Goal: Task Accomplishment & Management: Use online tool/utility

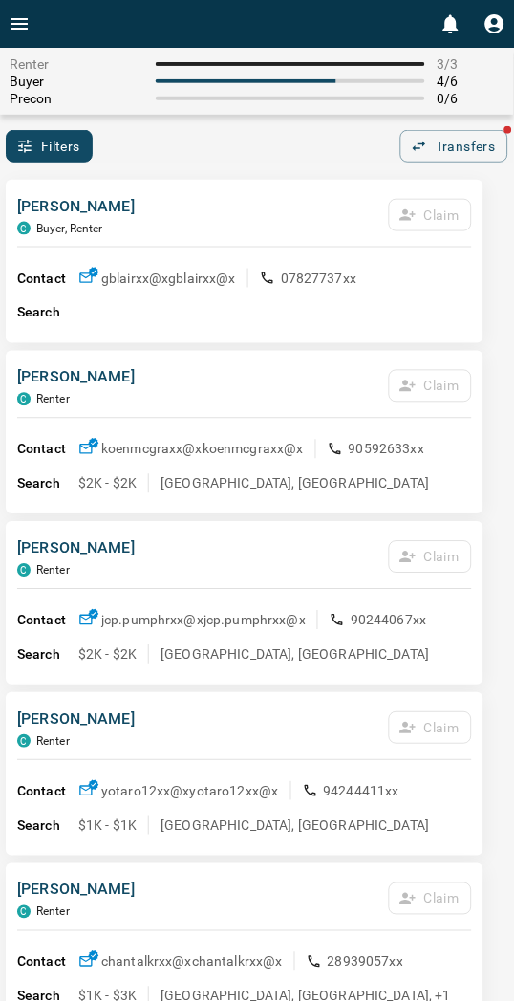
click at [206, 141] on div "Filters 0 Transfers" at bounding box center [257, 146] width 514 height 32
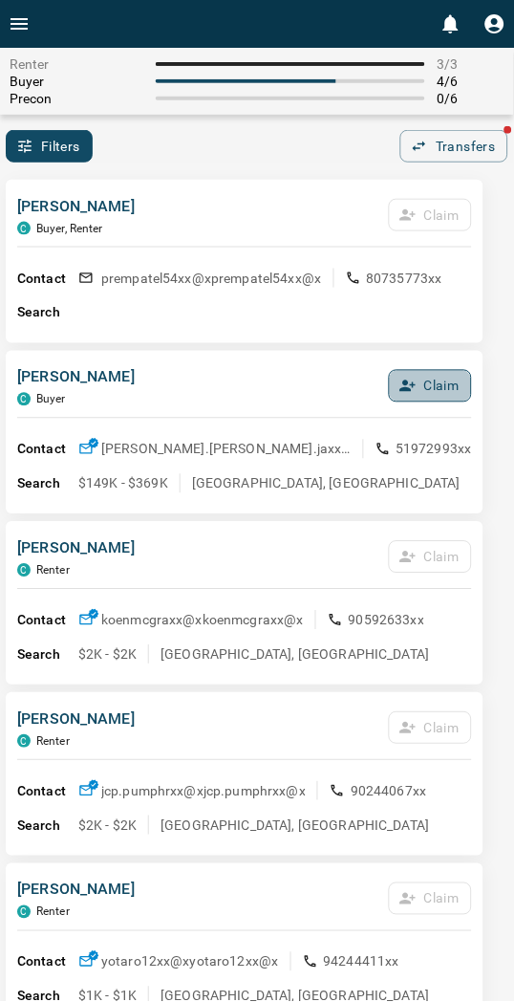
click at [426, 387] on button "Claim" at bounding box center [430, 386] width 83 height 32
click at [433, 386] on button "Confirm Claim" at bounding box center [403, 386] width 137 height 32
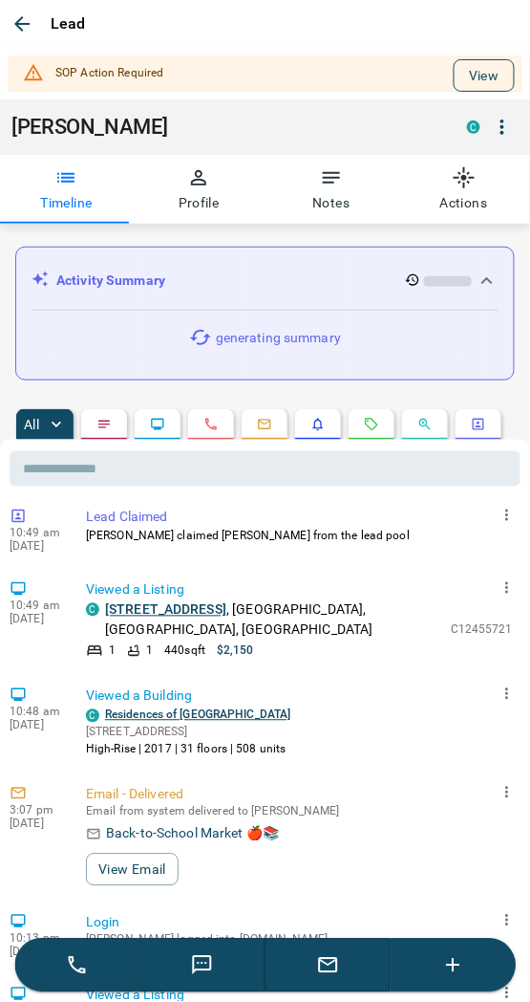
click at [464, 71] on button "View" at bounding box center [484, 75] width 61 height 32
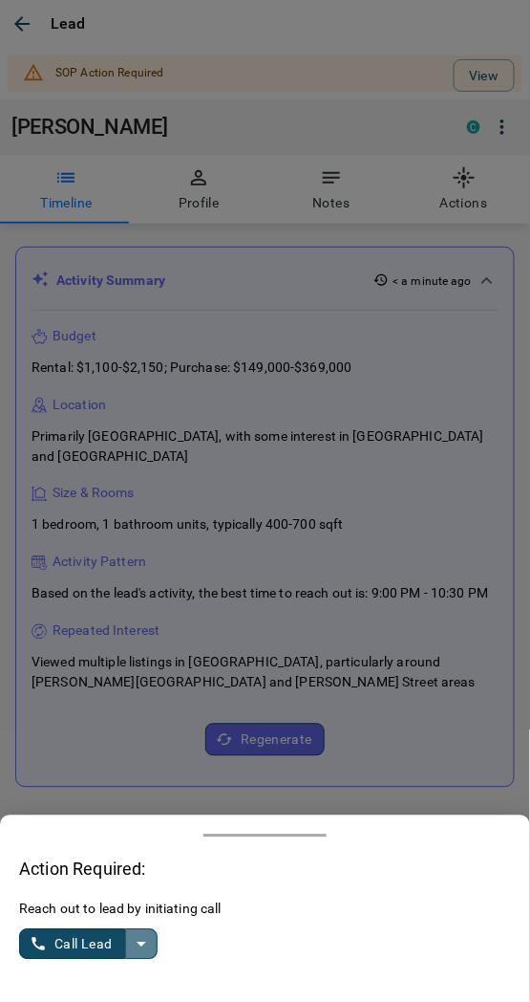
click at [145, 949] on icon "split button" at bounding box center [141, 944] width 23 height 23
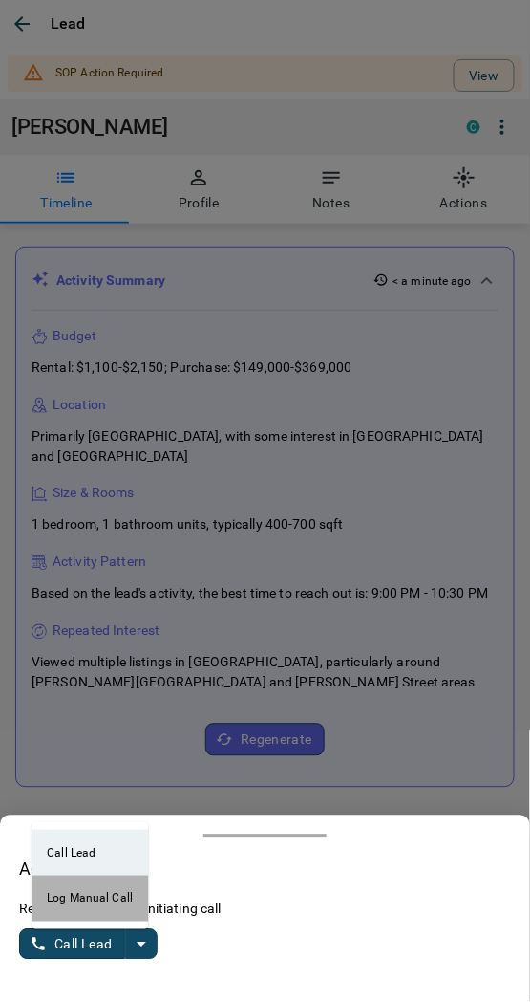
click at [101, 909] on li "Log Manual Call" at bounding box center [90, 898] width 117 height 46
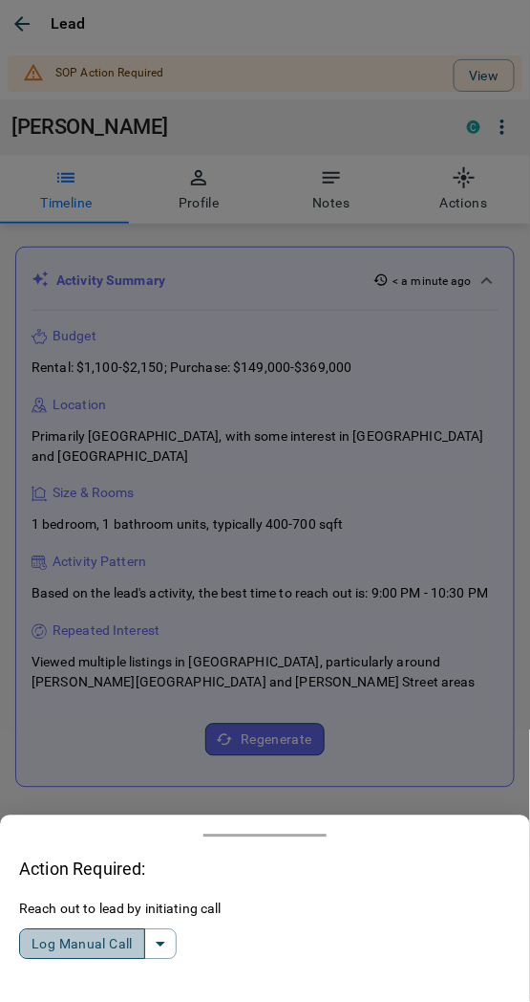
click at [73, 954] on button "Log Manual Call" at bounding box center [82, 944] width 126 height 31
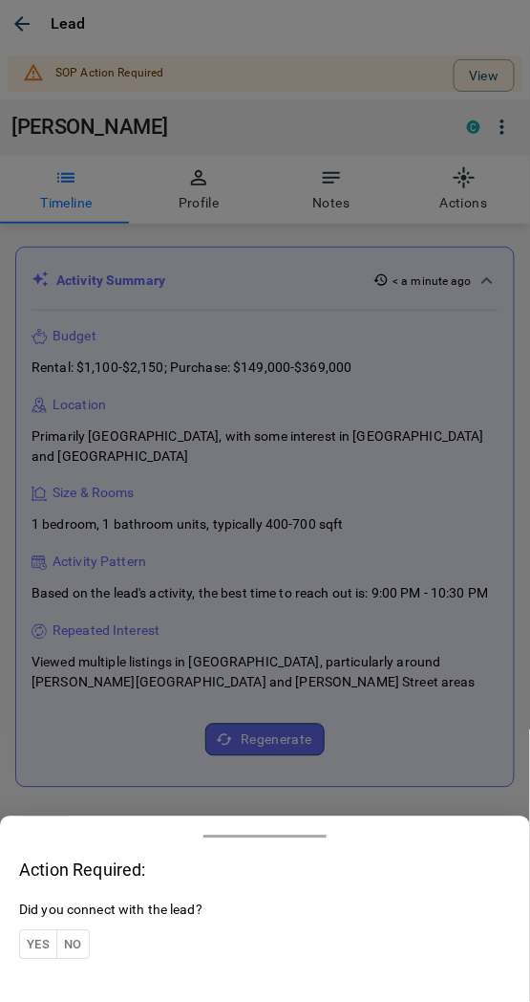
click at [43, 940] on button "Yes" at bounding box center [38, 945] width 38 height 30
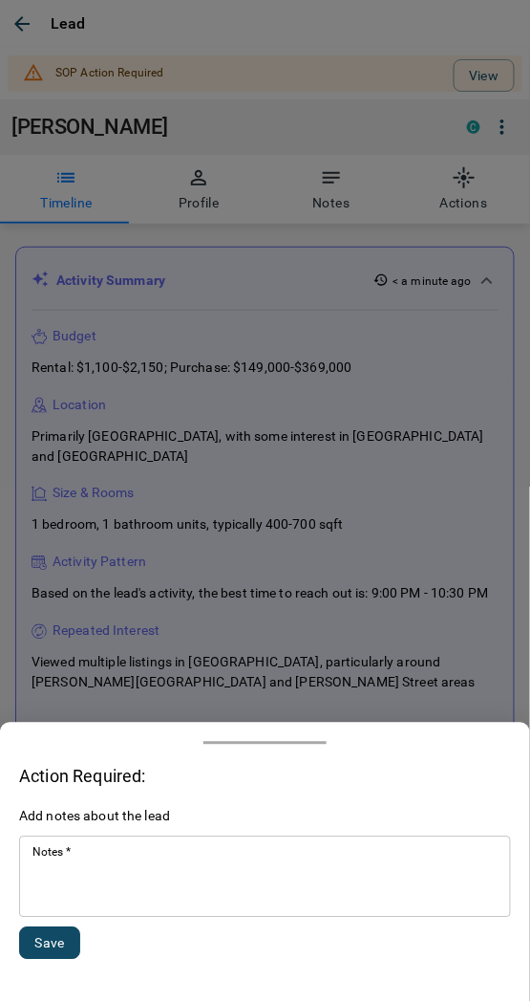
click at [60, 898] on textarea "Notes   *" at bounding box center [264, 877] width 465 height 65
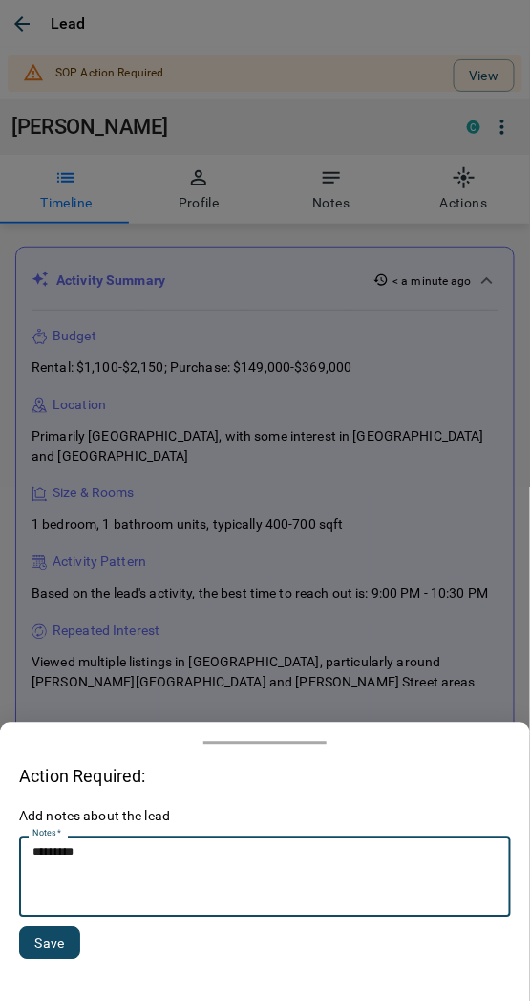
type textarea "*********"
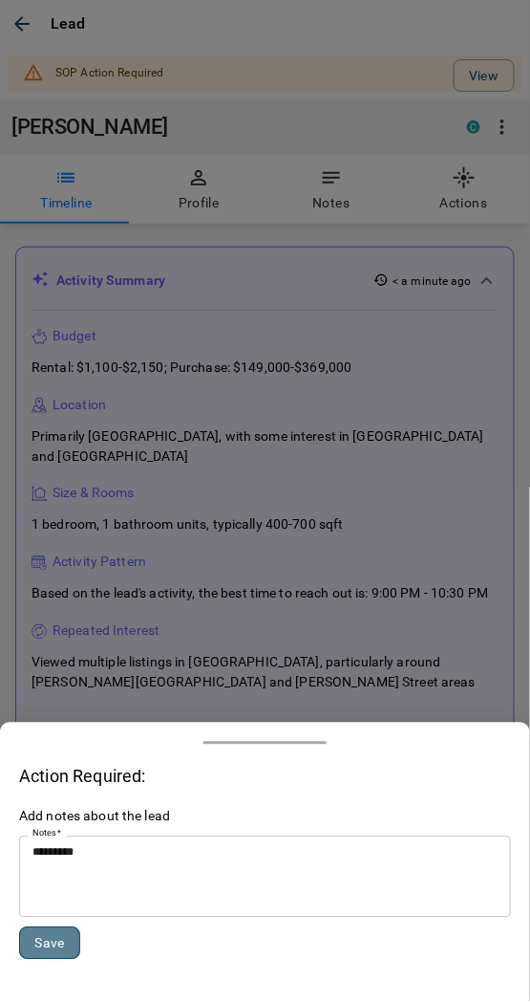
drag, startPoint x: 48, startPoint y: 952, endPoint x: 61, endPoint y: 887, distance: 66.3
click at [48, 952] on button "Save" at bounding box center [49, 943] width 61 height 32
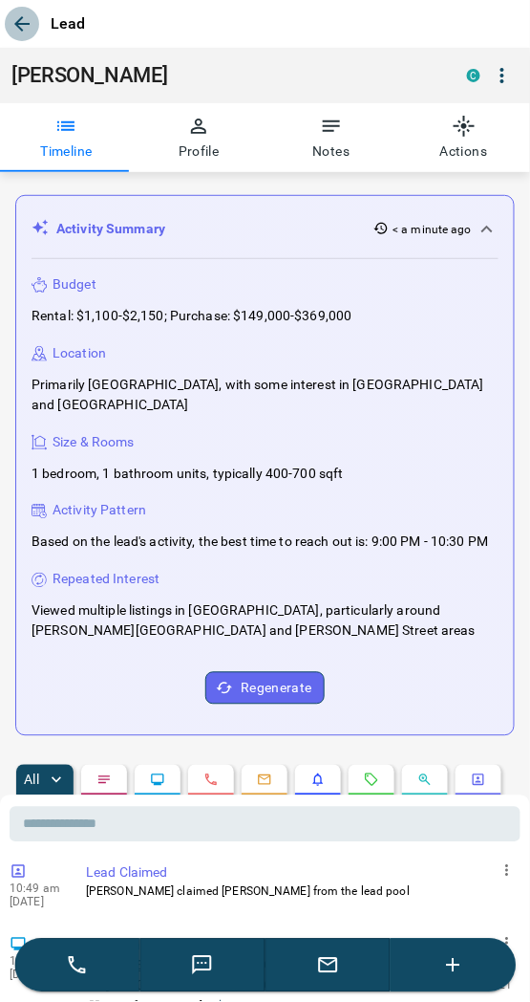
click at [17, 17] on icon "button" at bounding box center [22, 23] width 23 height 23
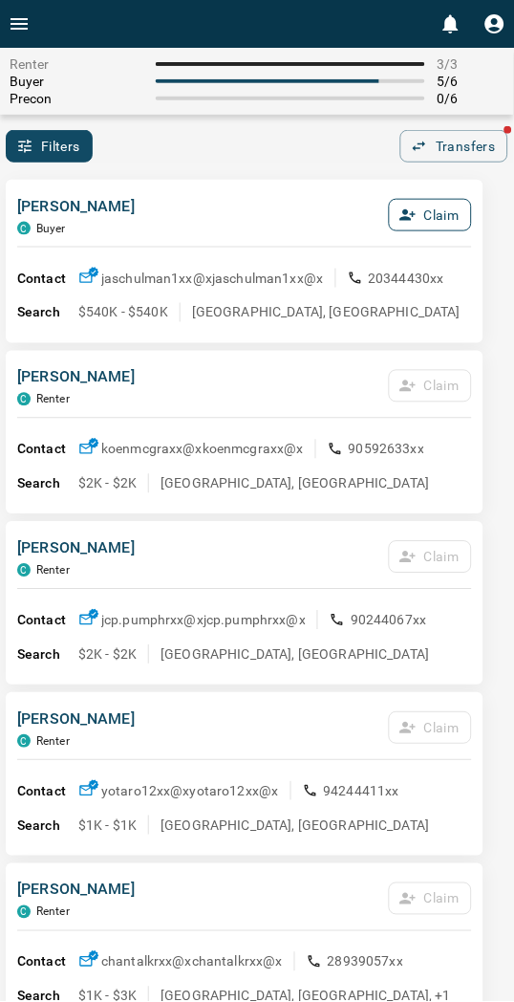
click at [414, 212] on icon "button" at bounding box center [407, 214] width 17 height 17
click at [414, 212] on button "Confirm Claim" at bounding box center [403, 215] width 137 height 32
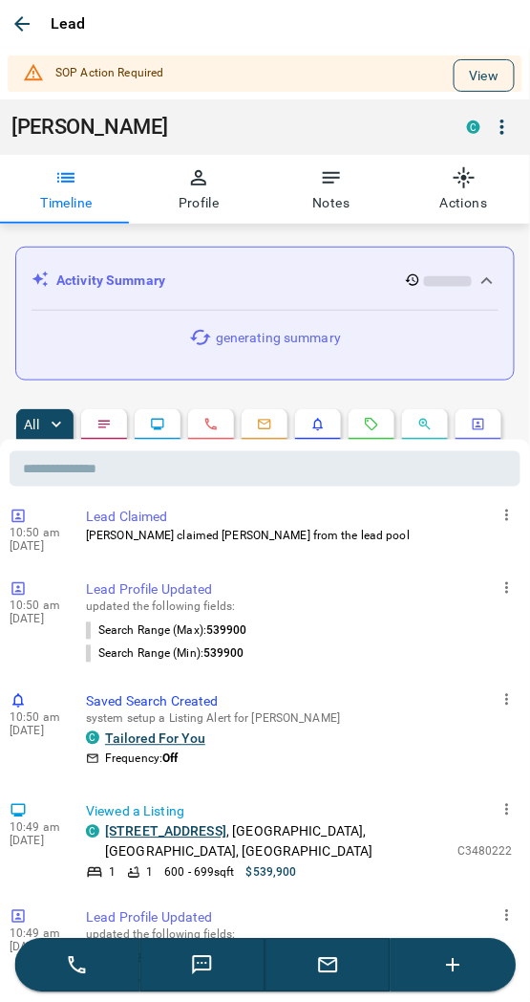
click at [468, 76] on button "View" at bounding box center [484, 75] width 61 height 32
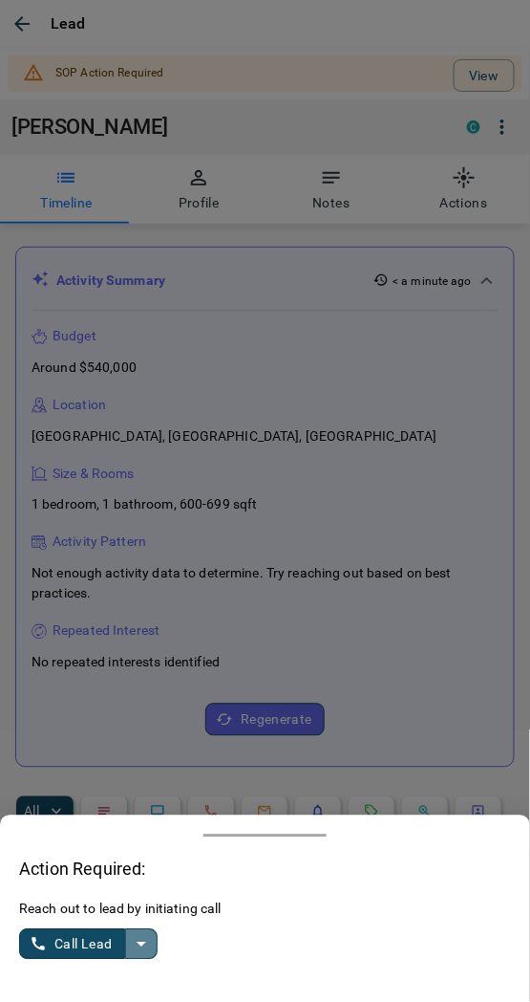
drag, startPoint x: 143, startPoint y: 948, endPoint x: 92, endPoint y: 939, distance: 52.3
click at [141, 948] on icon "split button" at bounding box center [141, 944] width 23 height 23
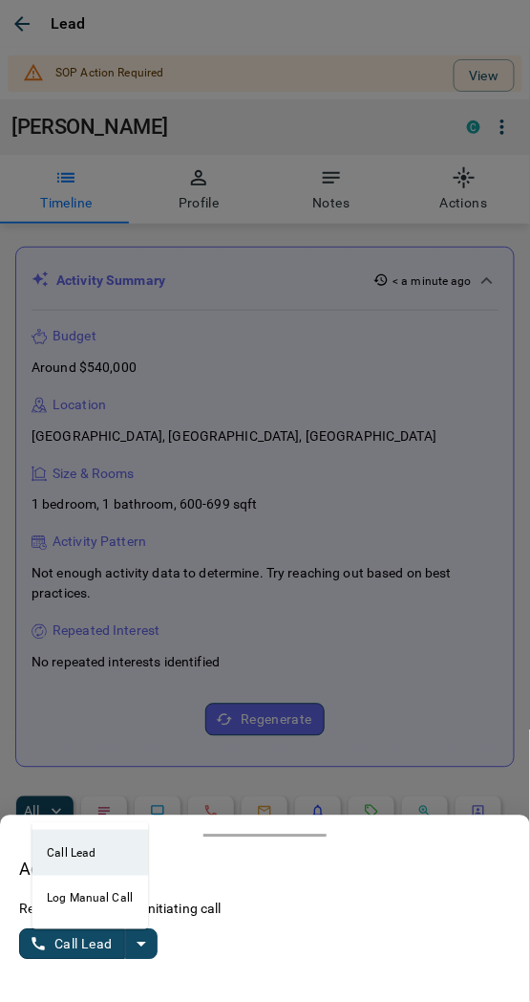
click at [58, 894] on li "Log Manual Call" at bounding box center [90, 898] width 117 height 46
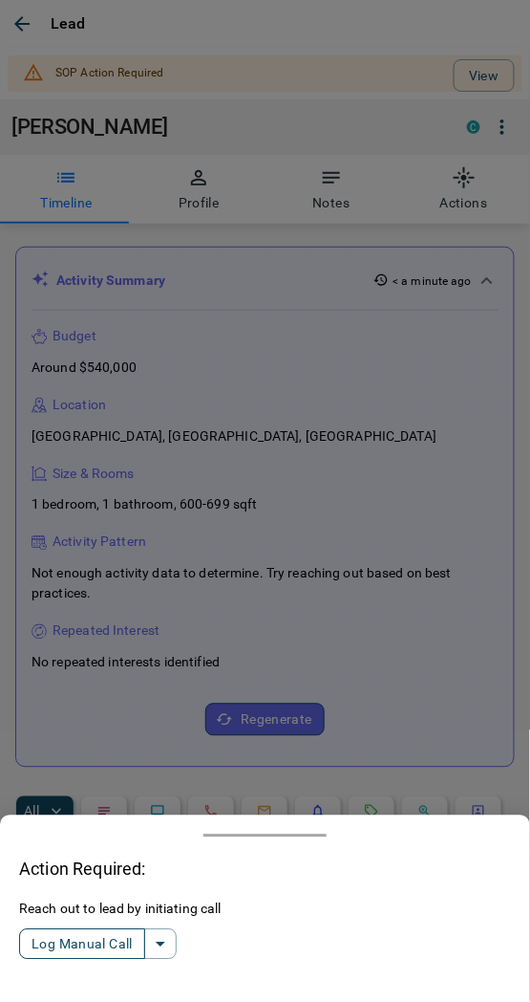
click at [57, 944] on button "Log Manual Call" at bounding box center [82, 944] width 126 height 31
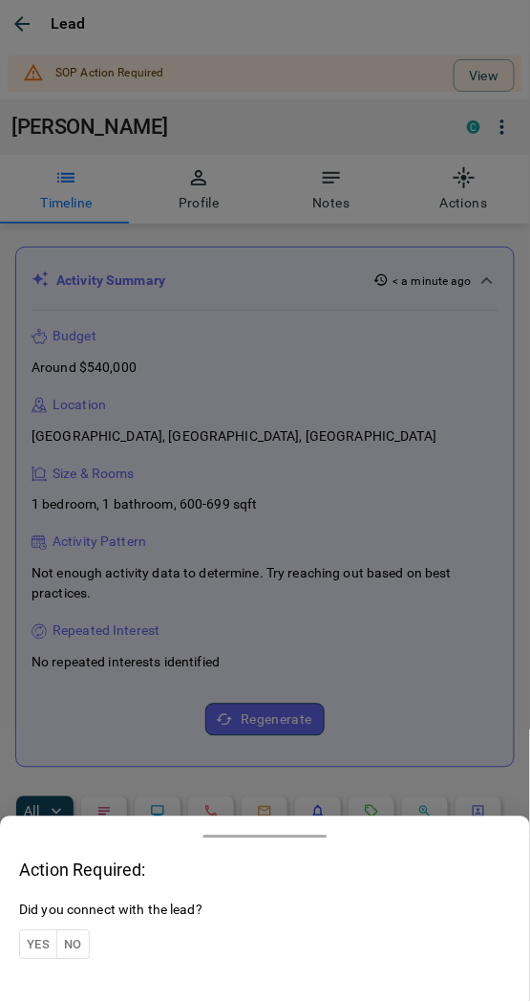
click at [43, 941] on button "Yes" at bounding box center [38, 945] width 38 height 30
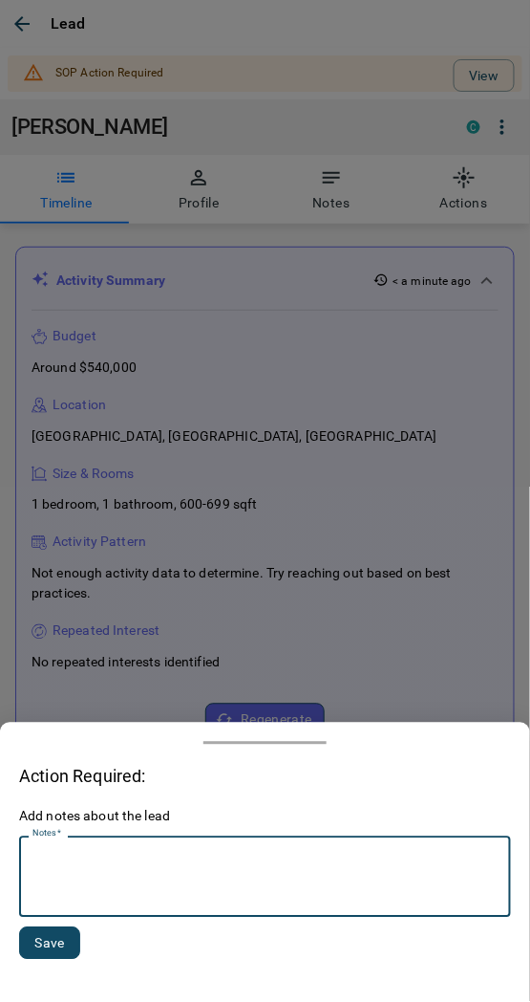
drag, startPoint x: 113, startPoint y: 862, endPoint x: 102, endPoint y: 855, distance: 12.5
click at [112, 862] on textarea "Notes   *" at bounding box center [264, 877] width 465 height 65
type textarea "*********"
click at [54, 935] on button "Save" at bounding box center [49, 943] width 61 height 32
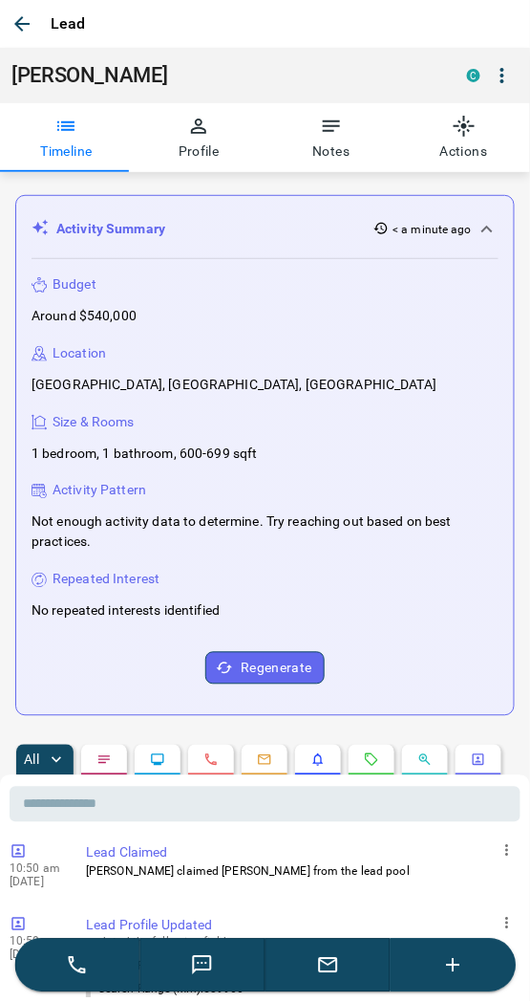
click at [14, 27] on icon "button" at bounding box center [22, 23] width 23 height 23
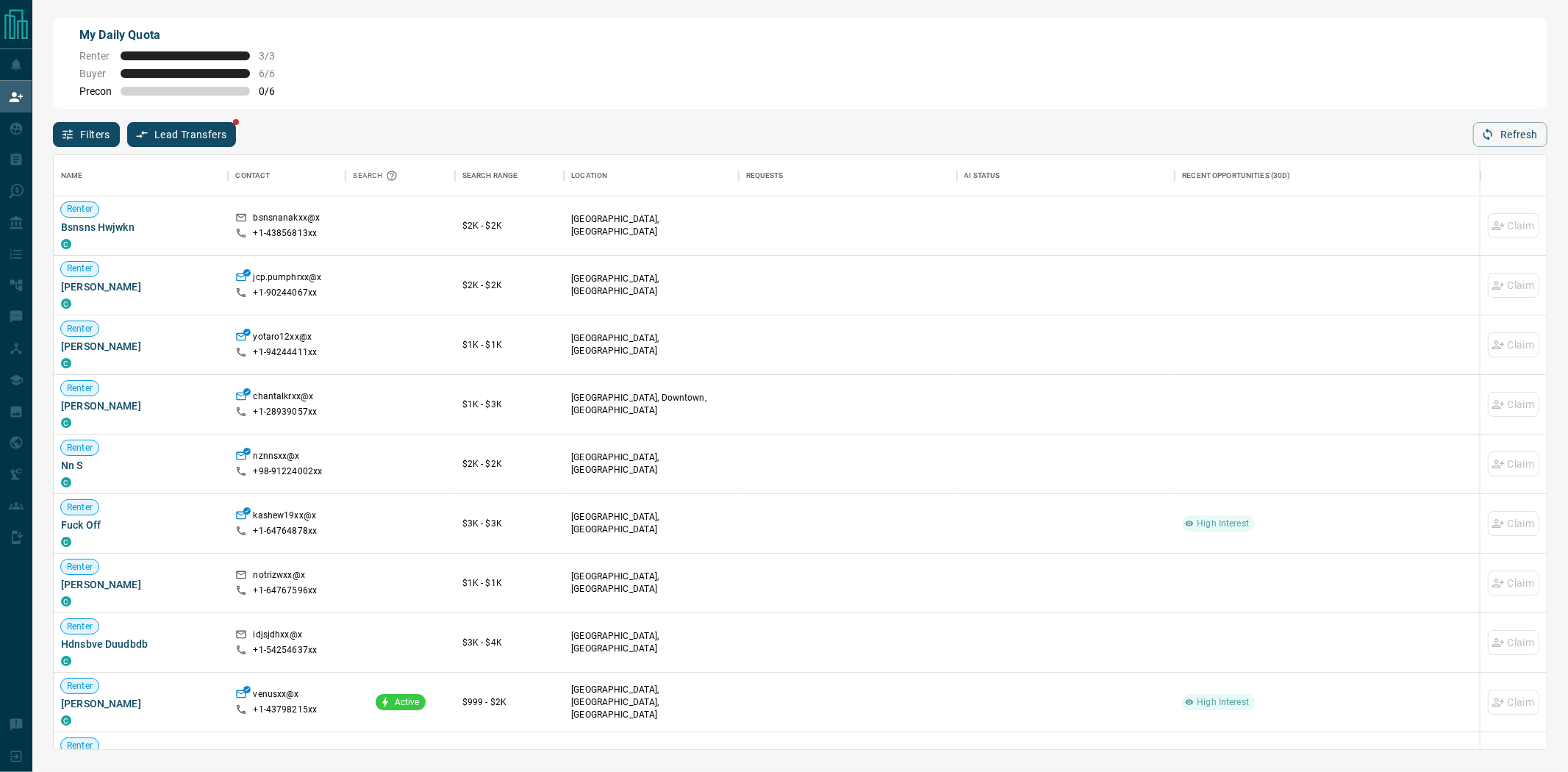
scroll to position [582, 1481]
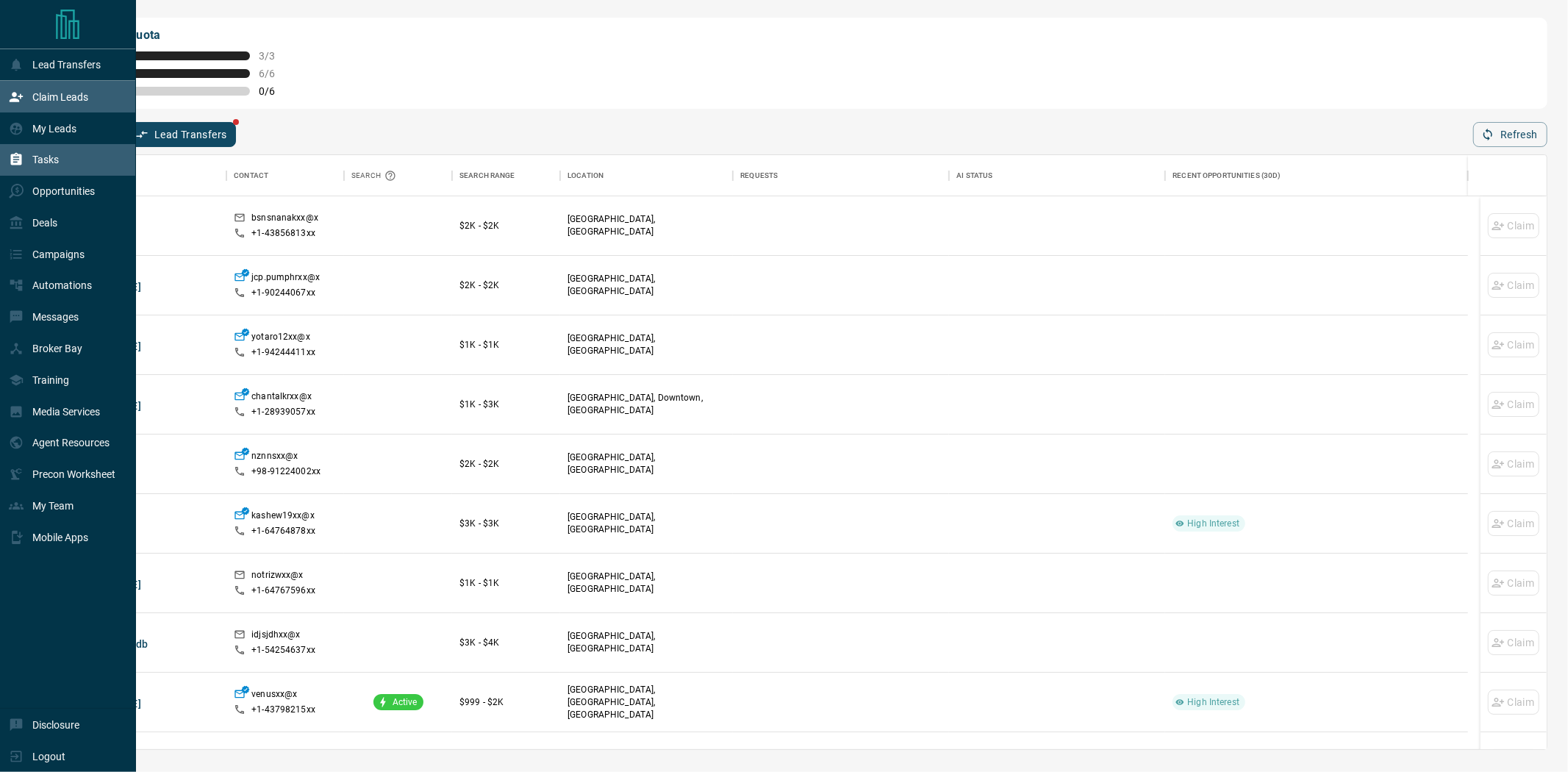
drag, startPoint x: 37, startPoint y: 162, endPoint x: 44, endPoint y: 160, distance: 7.3
click at [38, 162] on p "Tasks" at bounding box center [45, 159] width 26 height 12
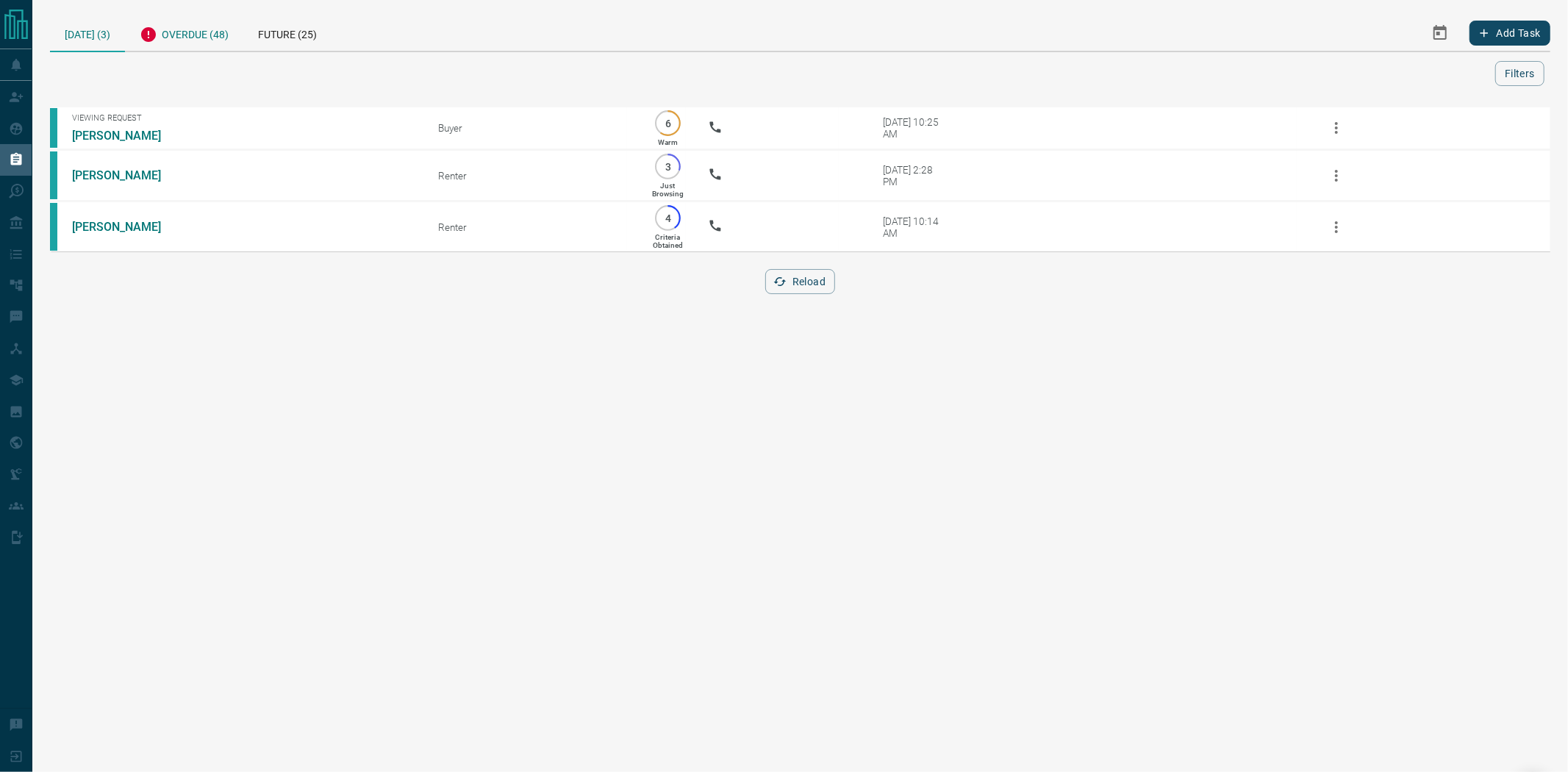
click at [190, 38] on div "Overdue (48)" at bounding box center [184, 32] width 118 height 36
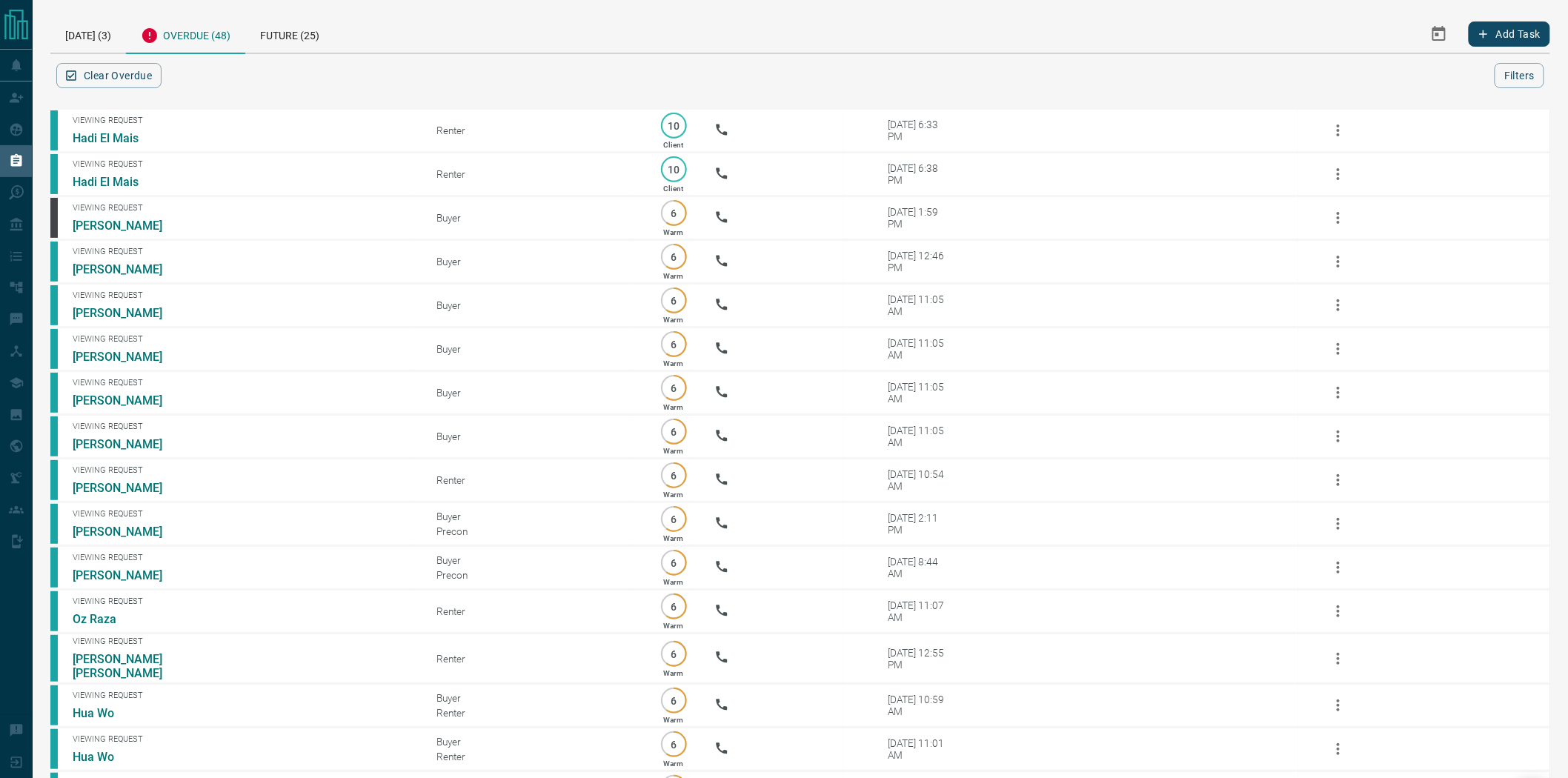
click at [67, 54] on div "[DATE] (3) Overdue (48) Future (25) Add Task Clear Overdue Filters" at bounding box center [800, 51] width 1500 height 74
click at [75, 42] on div "[DATE] (3)" at bounding box center [88, 33] width 75 height 38
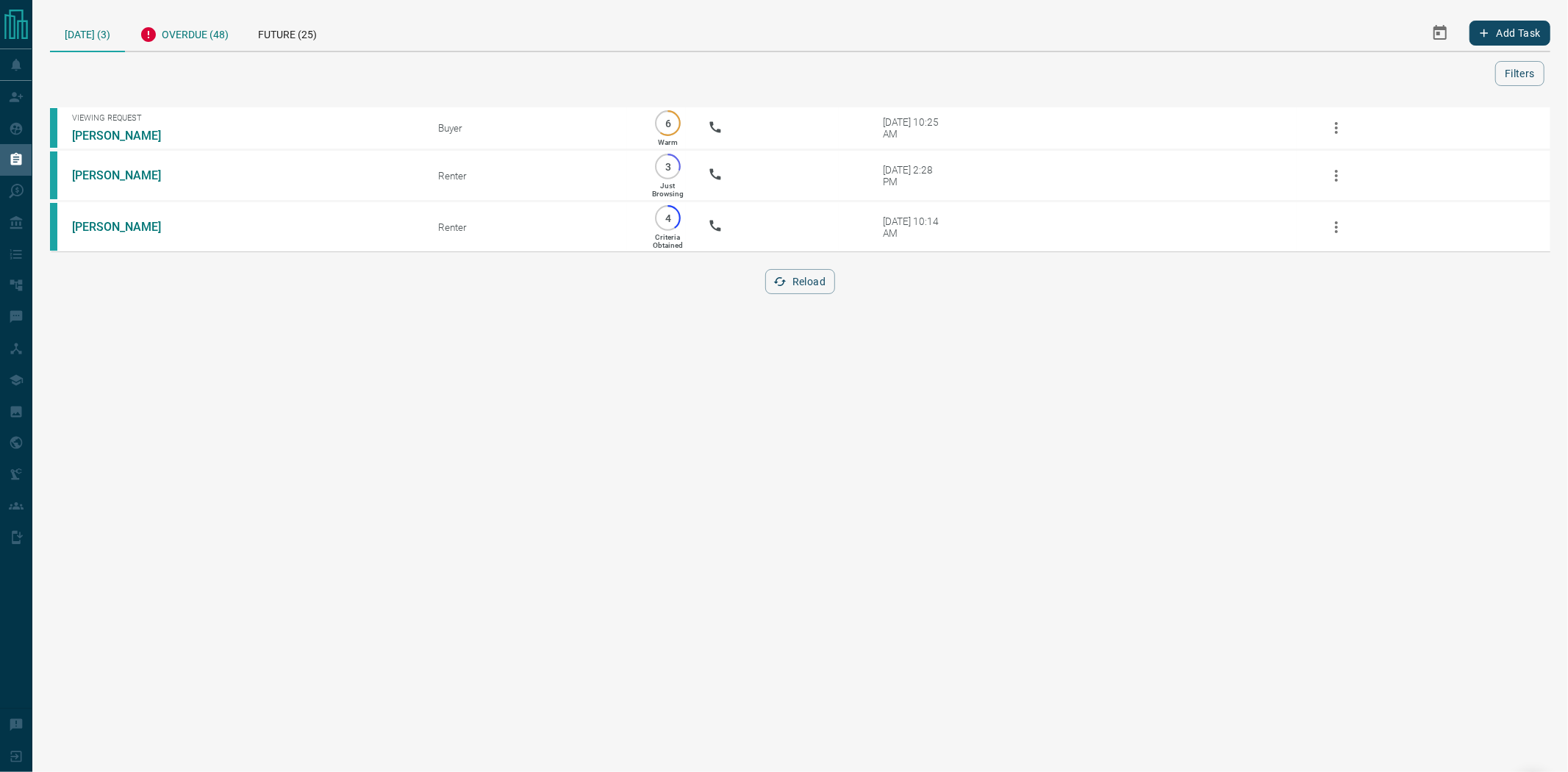
drag, startPoint x: 206, startPoint y: 32, endPoint x: 190, endPoint y: 41, distance: 18.4
click at [203, 33] on div "Overdue (48)" at bounding box center [184, 32] width 118 height 36
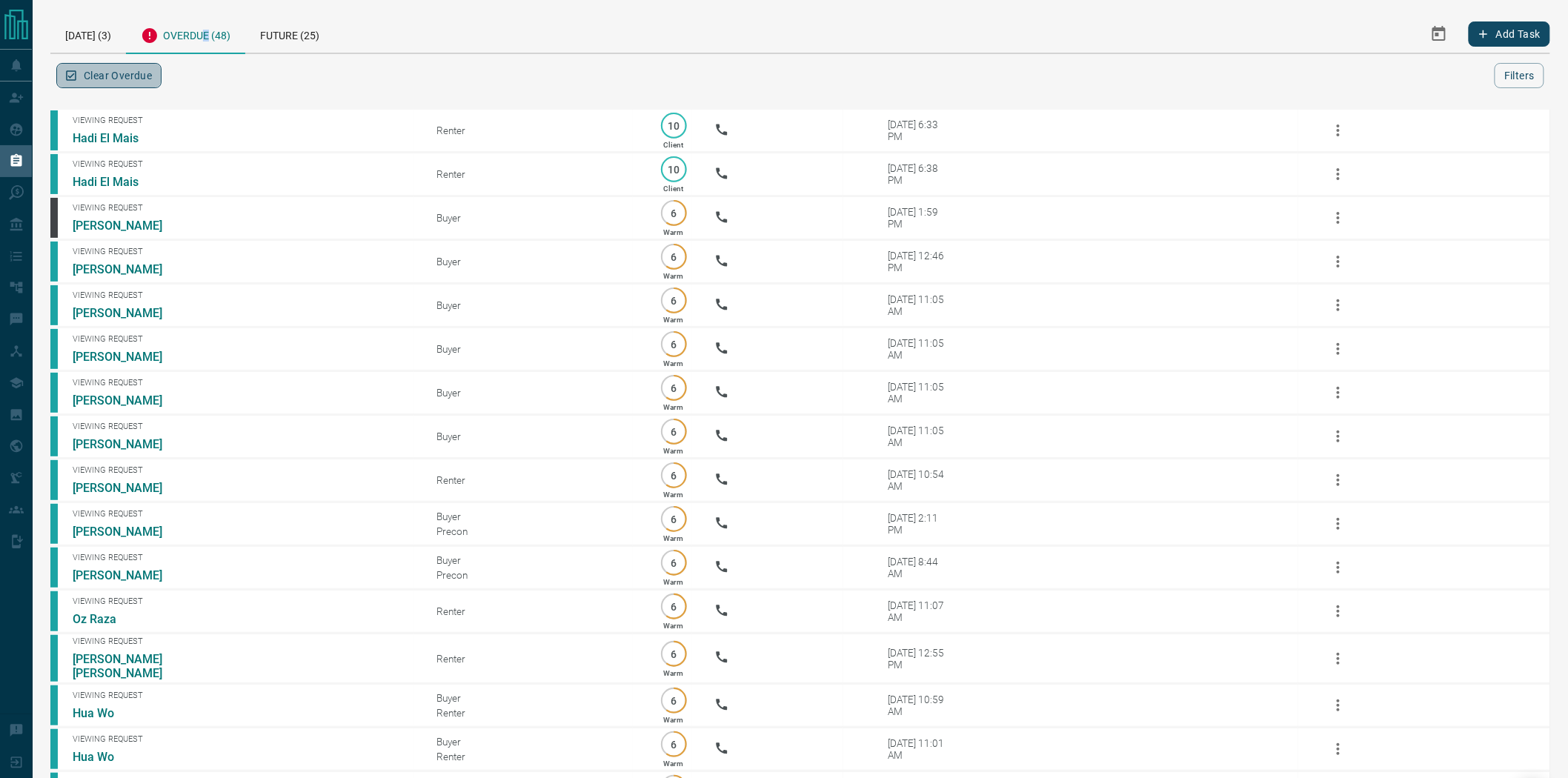
click at [68, 72] on icon "button" at bounding box center [71, 75] width 13 height 13
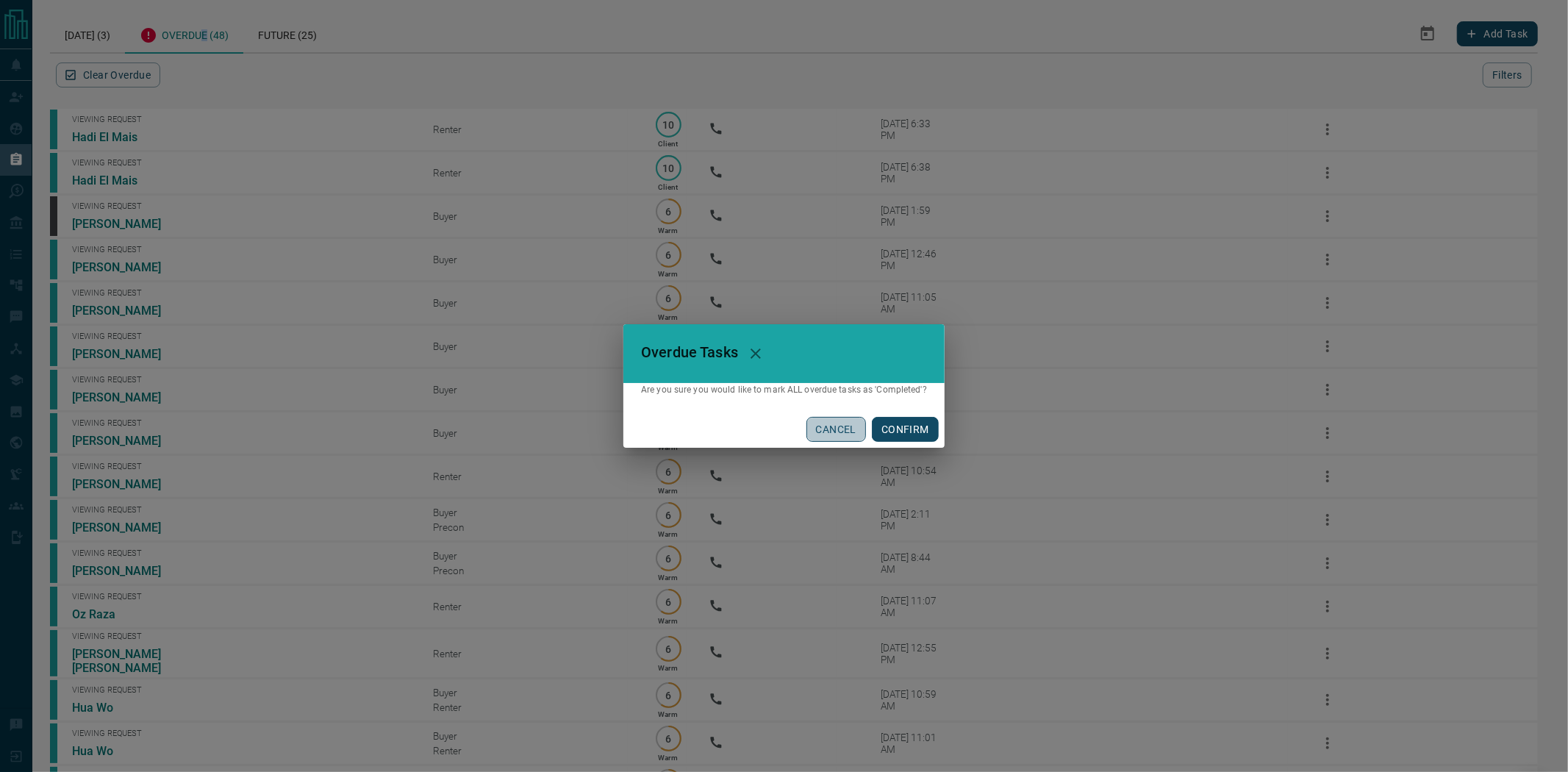
click at [407, 435] on button "CANCEL" at bounding box center [836, 429] width 59 height 25
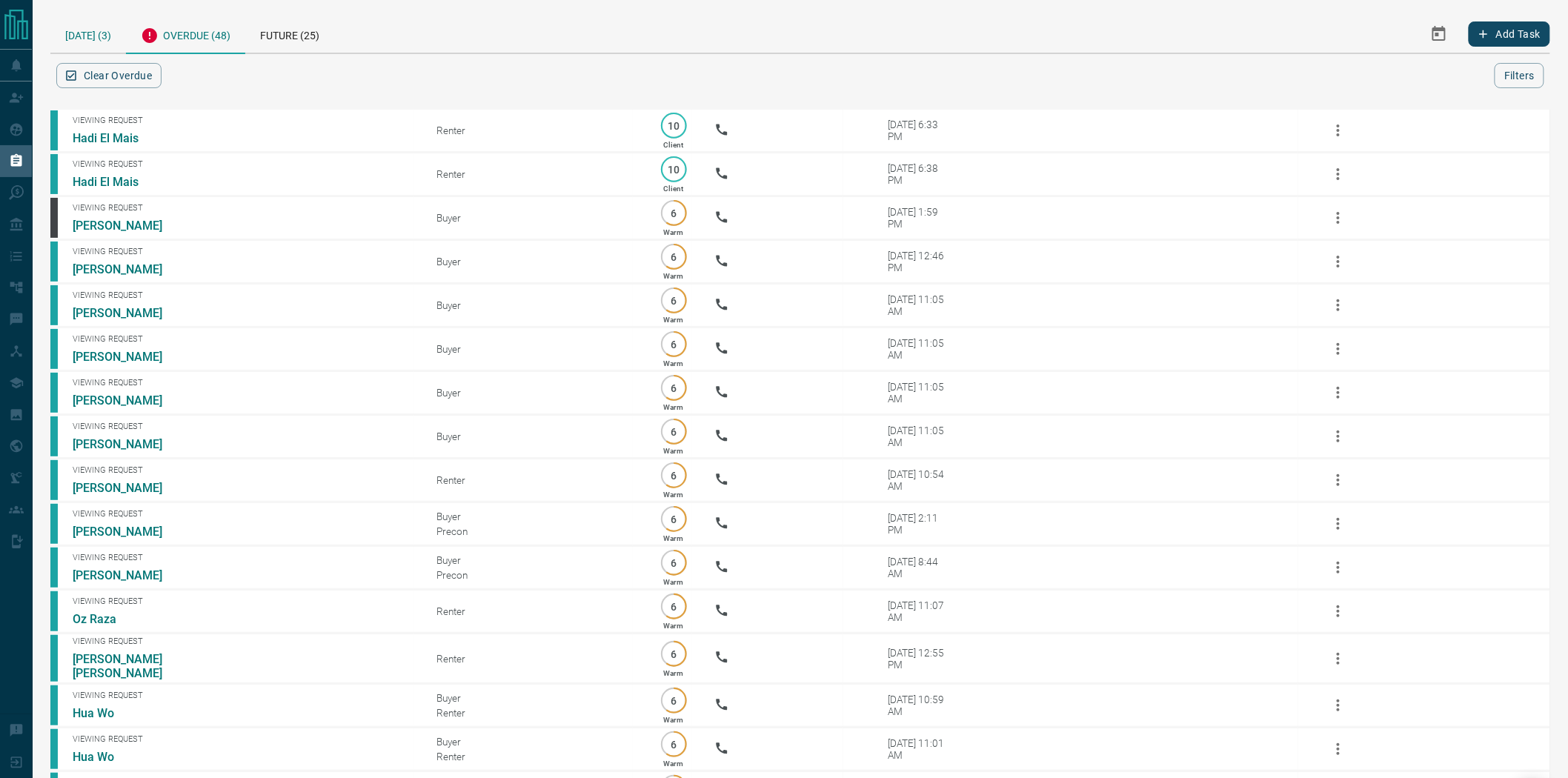
click at [86, 40] on div "[DATE] (3)" at bounding box center [88, 33] width 75 height 38
